Goal: Task Accomplishment & Management: Manage account settings

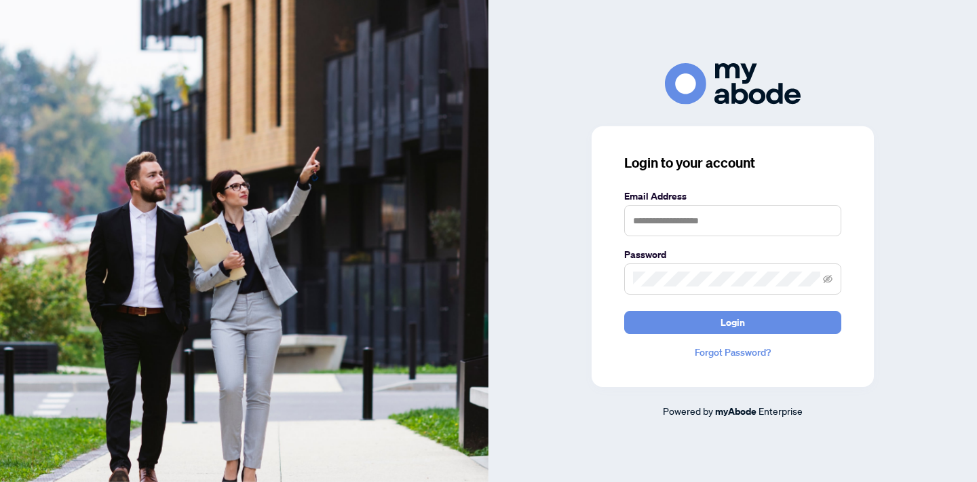
click at [664, 238] on form "Email Address Password Login" at bounding box center [732, 261] width 217 height 145
click at [665, 236] on input "text" at bounding box center [732, 220] width 217 height 31
type input "**********"
click at [733, 322] on button "Login" at bounding box center [732, 322] width 217 height 23
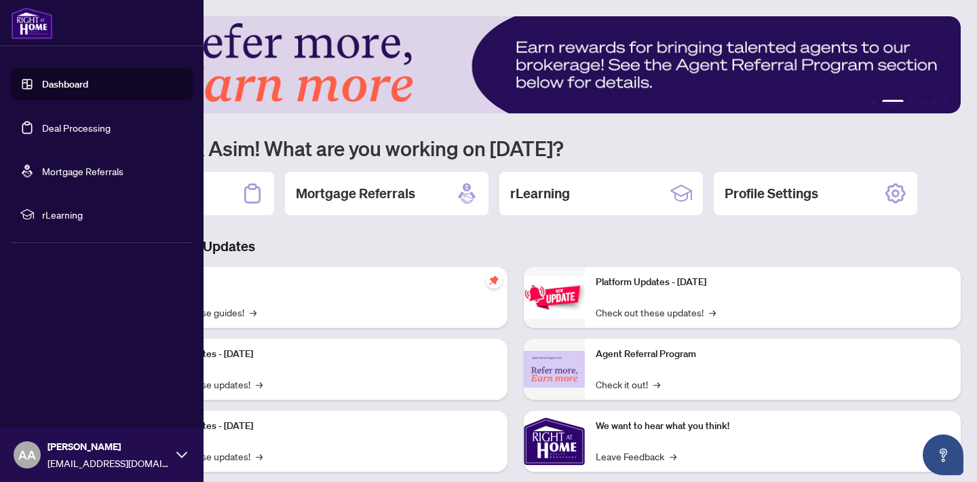
click at [47, 123] on link "Deal Processing" at bounding box center [76, 127] width 69 height 12
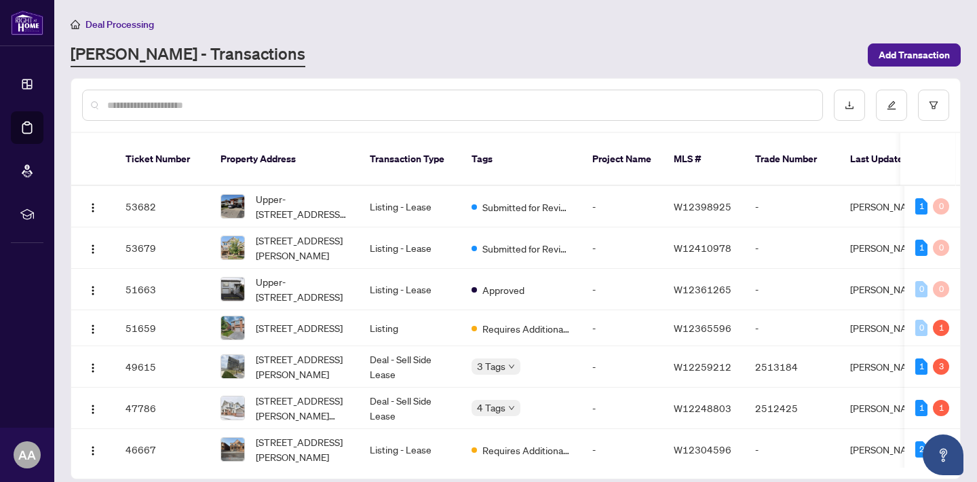
click at [192, 109] on input "text" at bounding box center [459, 105] width 704 height 15
type input "**********"
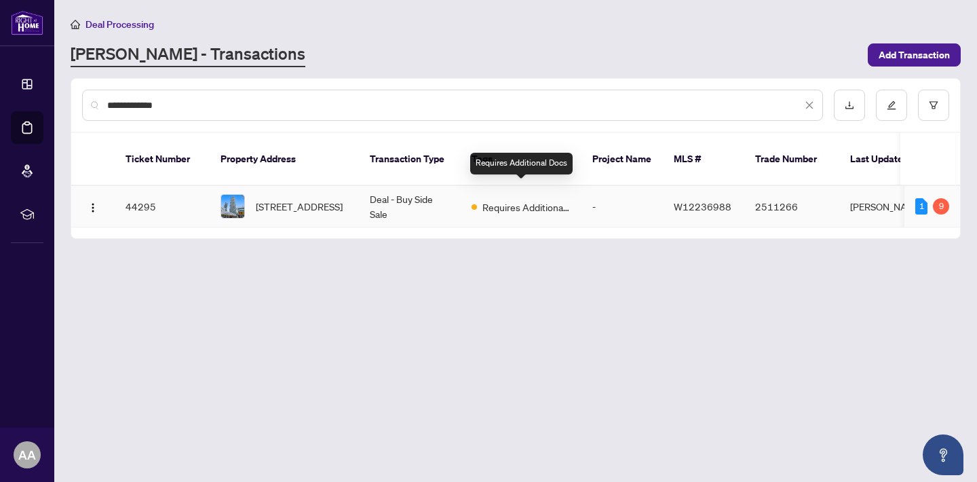
click at [497, 199] on span "Requires Additional Docs" at bounding box center [526, 206] width 88 height 15
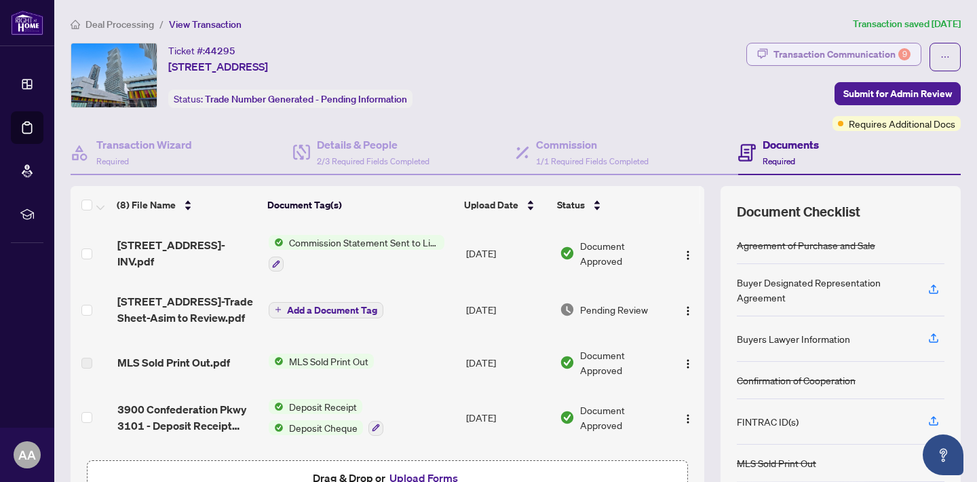
click at [793, 50] on div "Transaction Communication 9" at bounding box center [841, 54] width 137 height 22
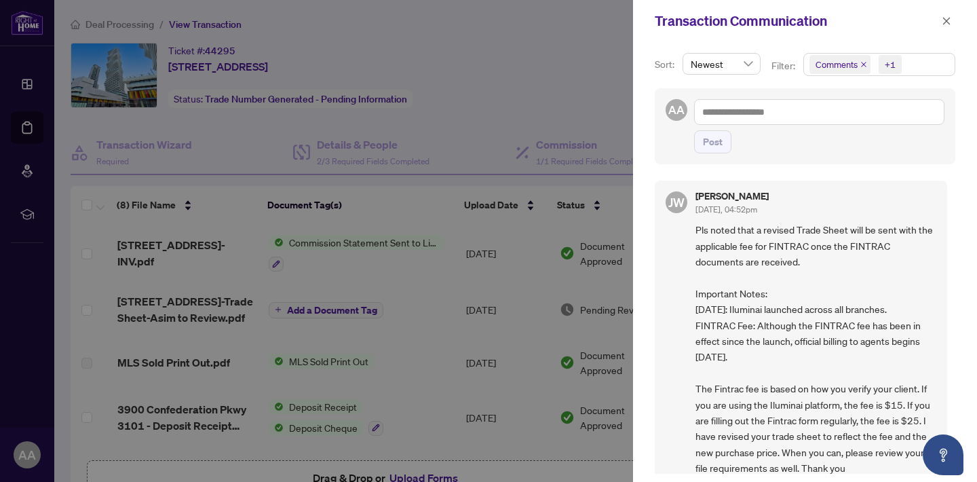
click at [863, 62] on icon "close" at bounding box center [863, 64] width 7 height 7
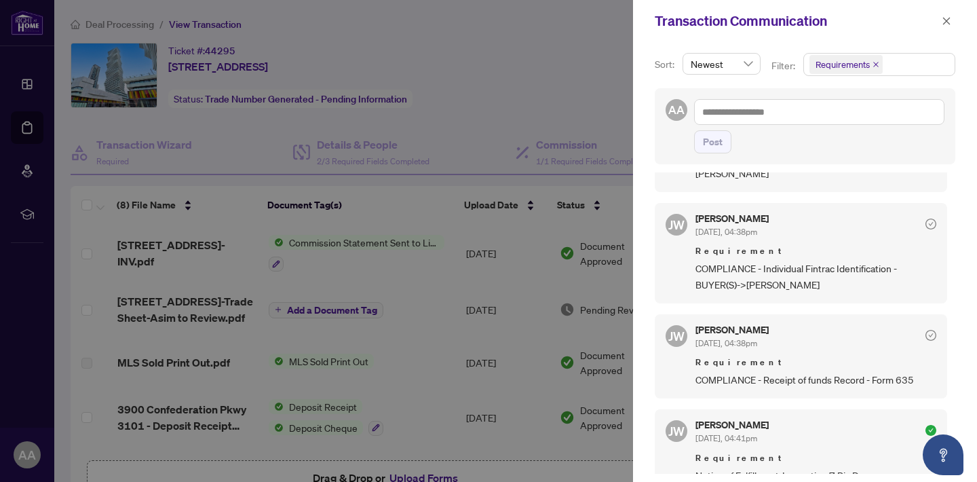
scroll to position [678, 0]
